Goal: Navigation & Orientation: Find specific page/section

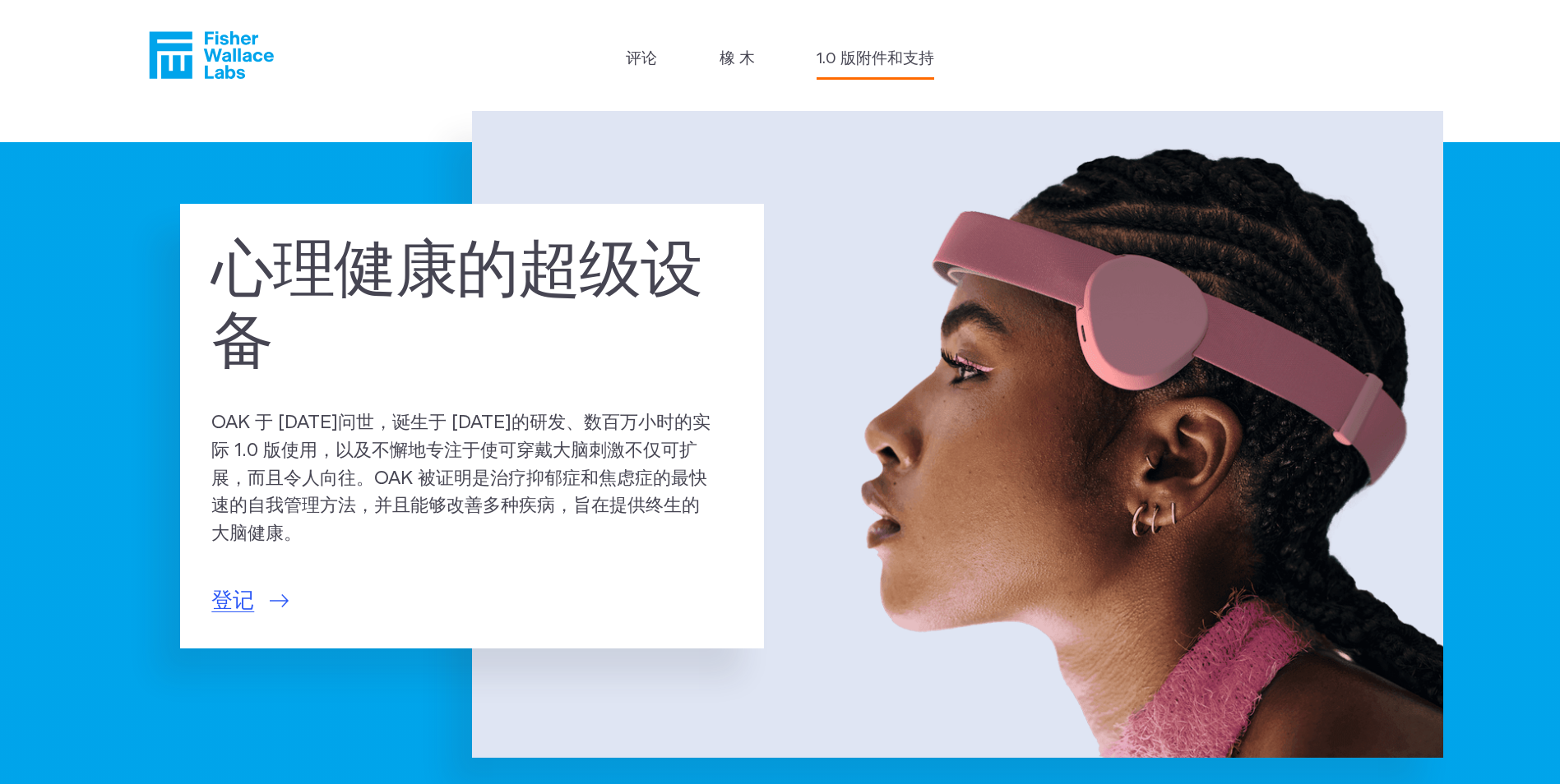
click at [851, 55] on link "1.0 版附件和支持" at bounding box center [875, 60] width 118 height 23
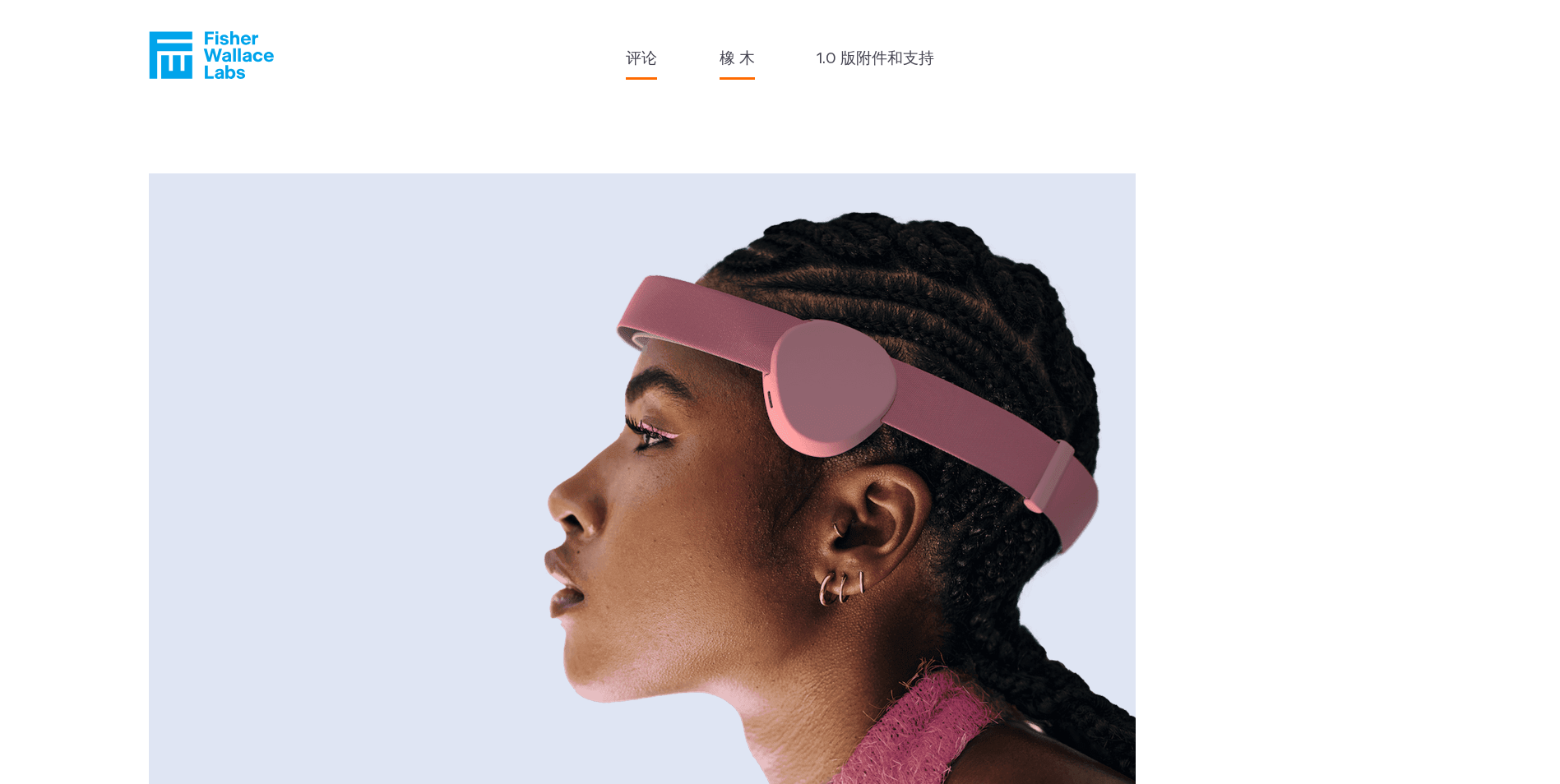
click at [642, 57] on link "评论" at bounding box center [641, 60] width 31 height 23
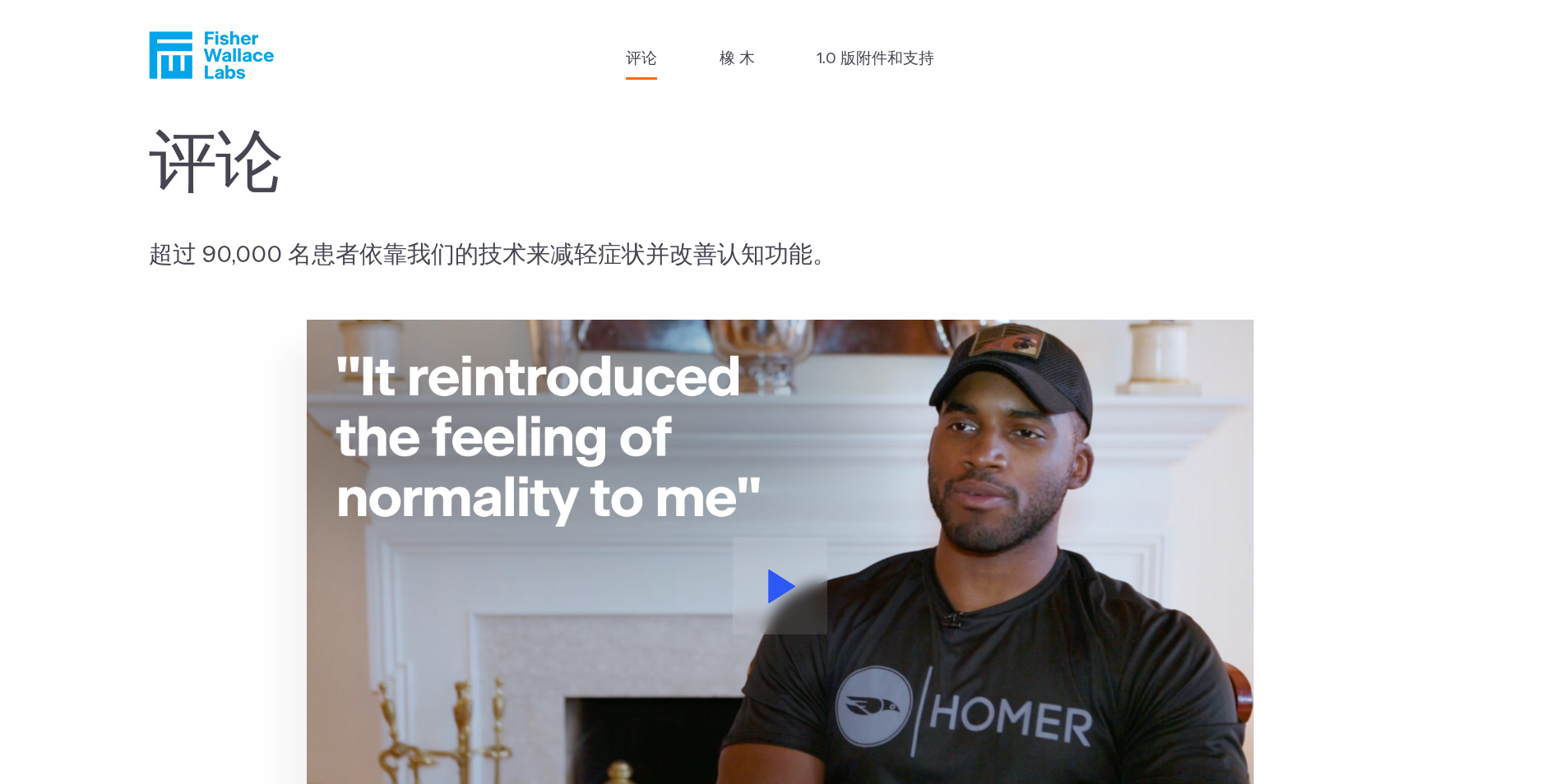
click at [227, 63] on icon "费舍尔·华莱士" at bounding box center [212, 55] width 125 height 48
